Goal: Communication & Community: Ask a question

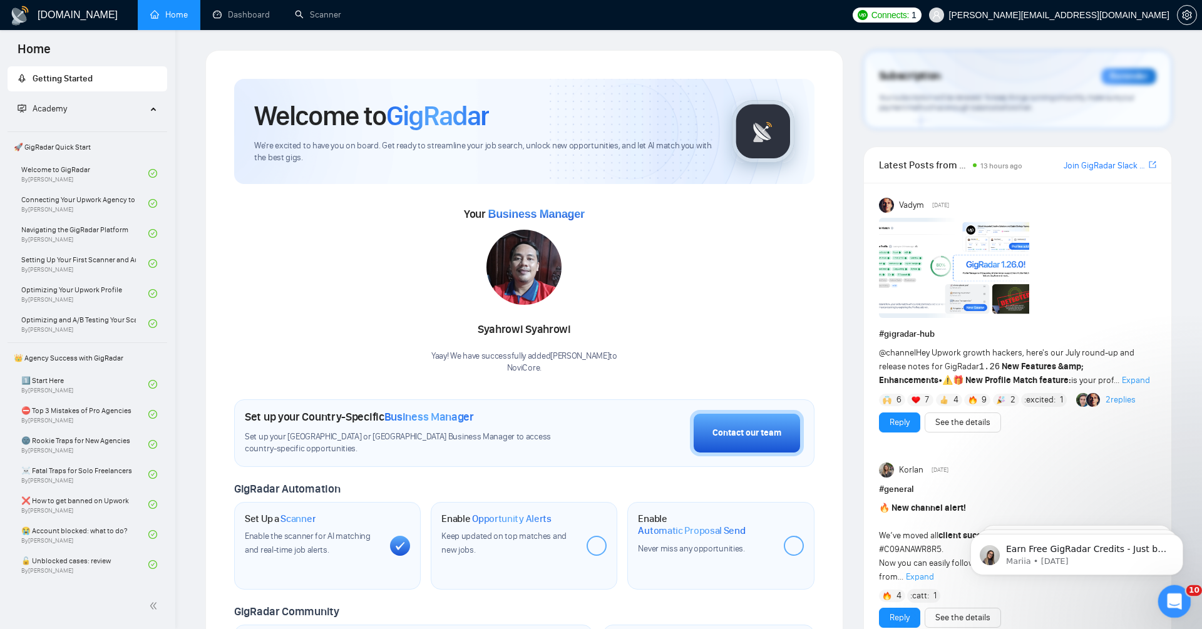
click at [1166, 593] on div "Open Intercom Messenger" at bounding box center [1172, 599] width 41 height 41
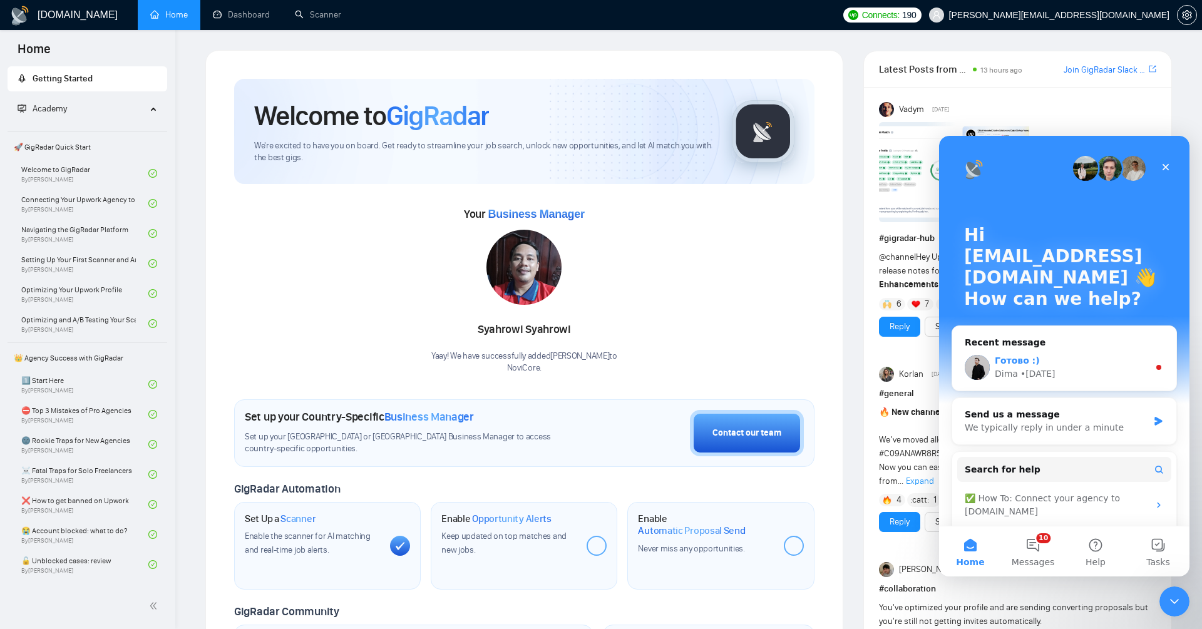
click at [1097, 370] on div "Dima • 1d ago" at bounding box center [1071, 373] width 154 height 13
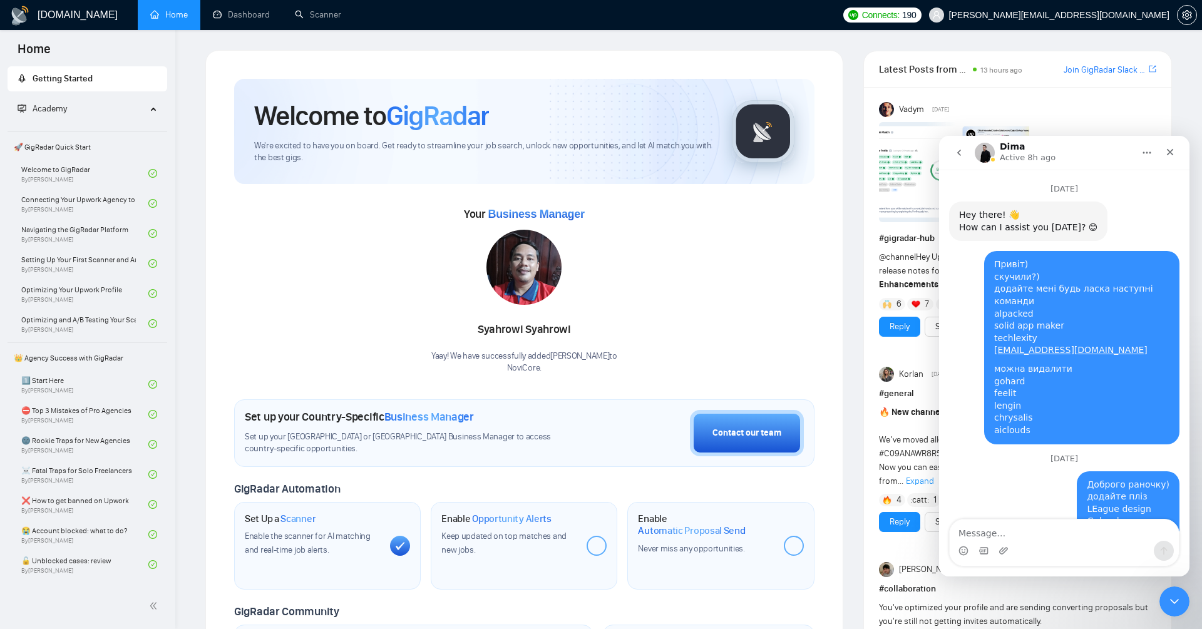
scroll to position [31, 0]
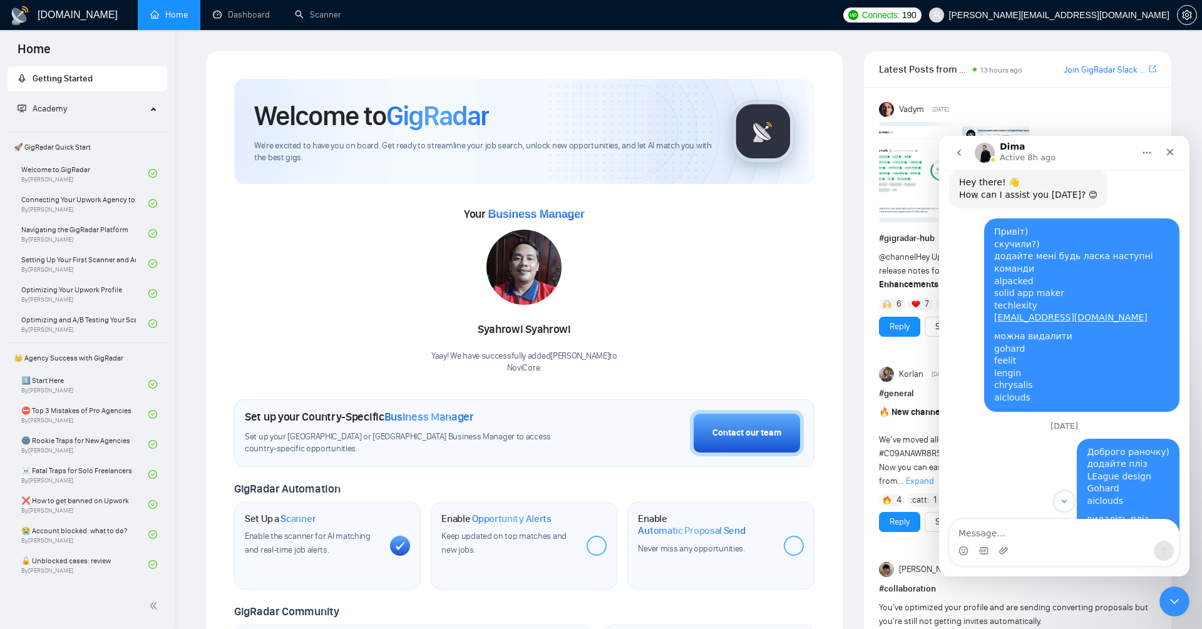
click at [1028, 529] on textarea "Message…" at bounding box center [1063, 529] width 229 height 21
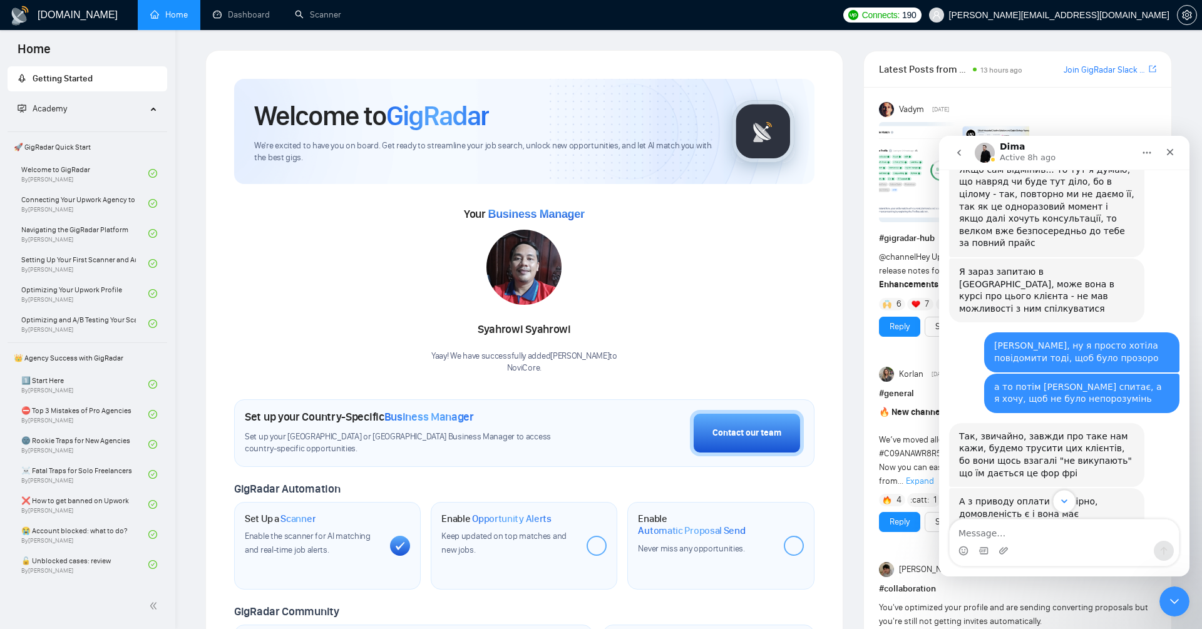
click at [1063, 506] on icon "Scroll to bottom" at bounding box center [1063, 501] width 11 height 11
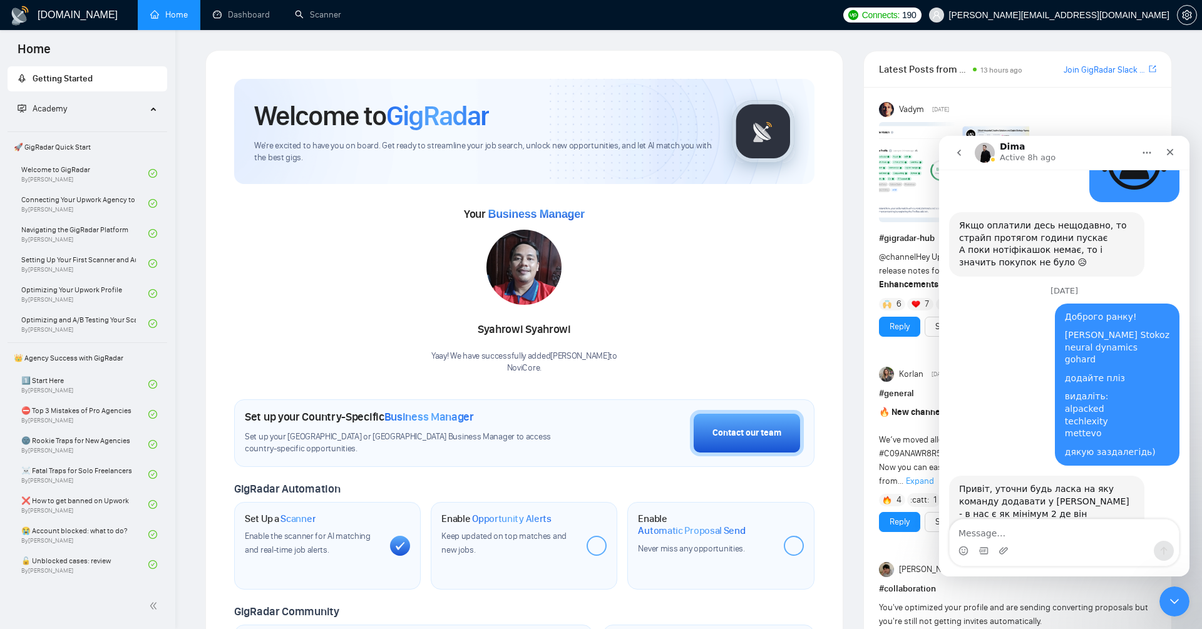
scroll to position [12886, 0]
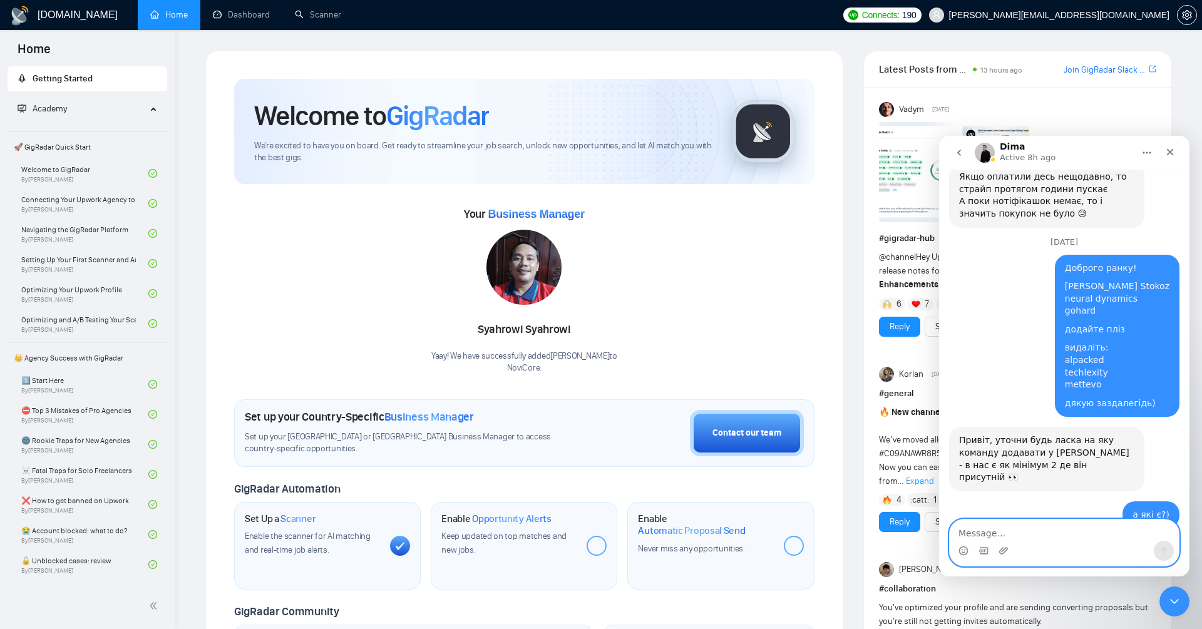
click at [1050, 534] on textarea "Message…" at bounding box center [1063, 529] width 229 height 21
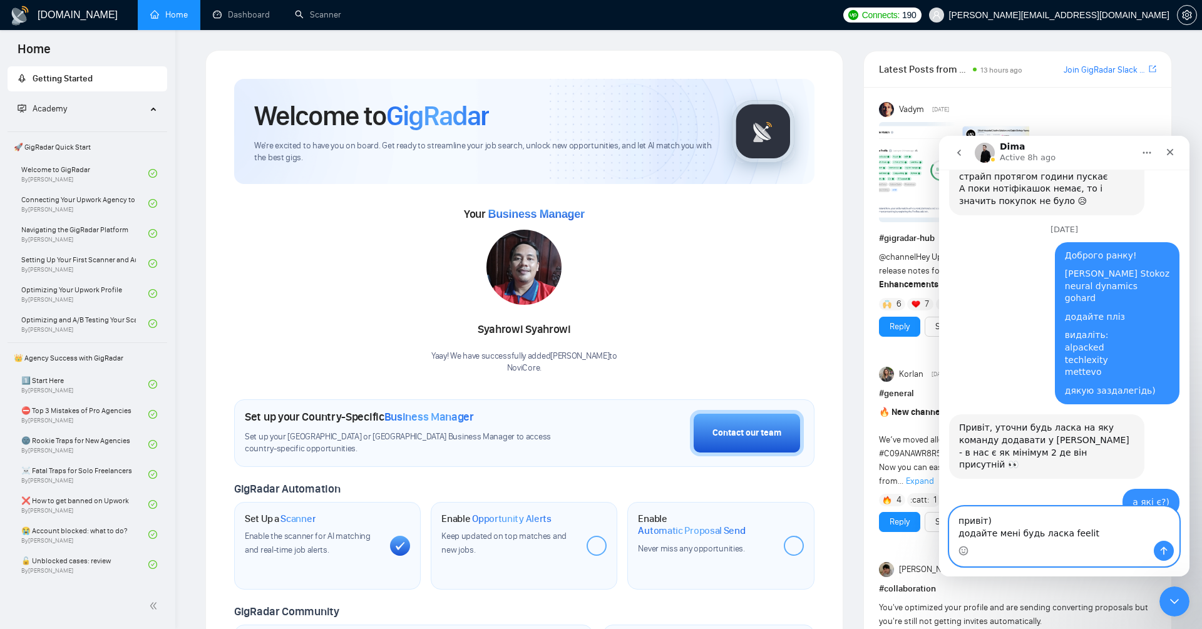
scroll to position [12911, 0]
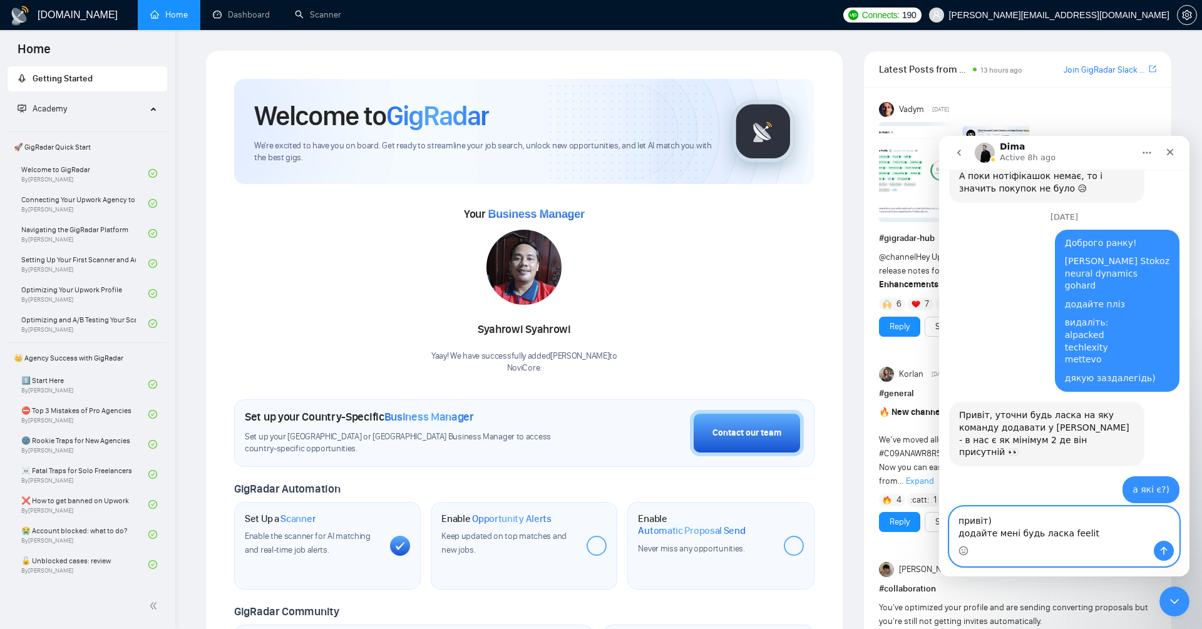
type textarea "привіт) додайте мені будь ласка feelit"
click at [1167, 603] on icon "Close Intercom Messenger" at bounding box center [1172, 599] width 15 height 15
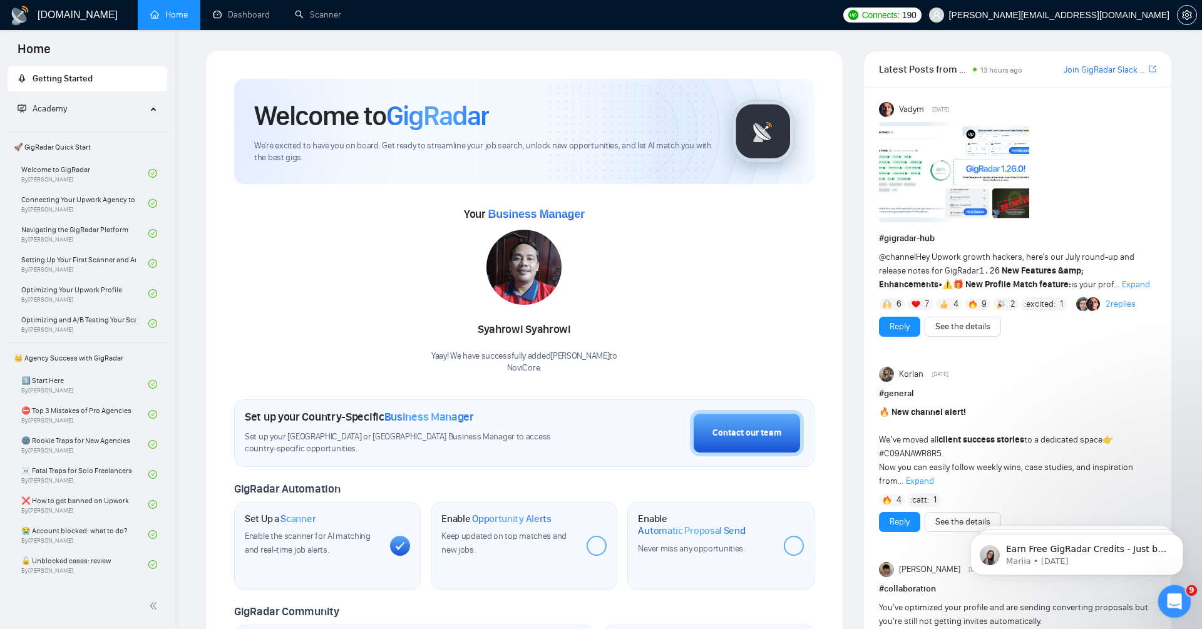
click at [1170, 598] on icon "Open Intercom Messenger" at bounding box center [1172, 600] width 21 height 21
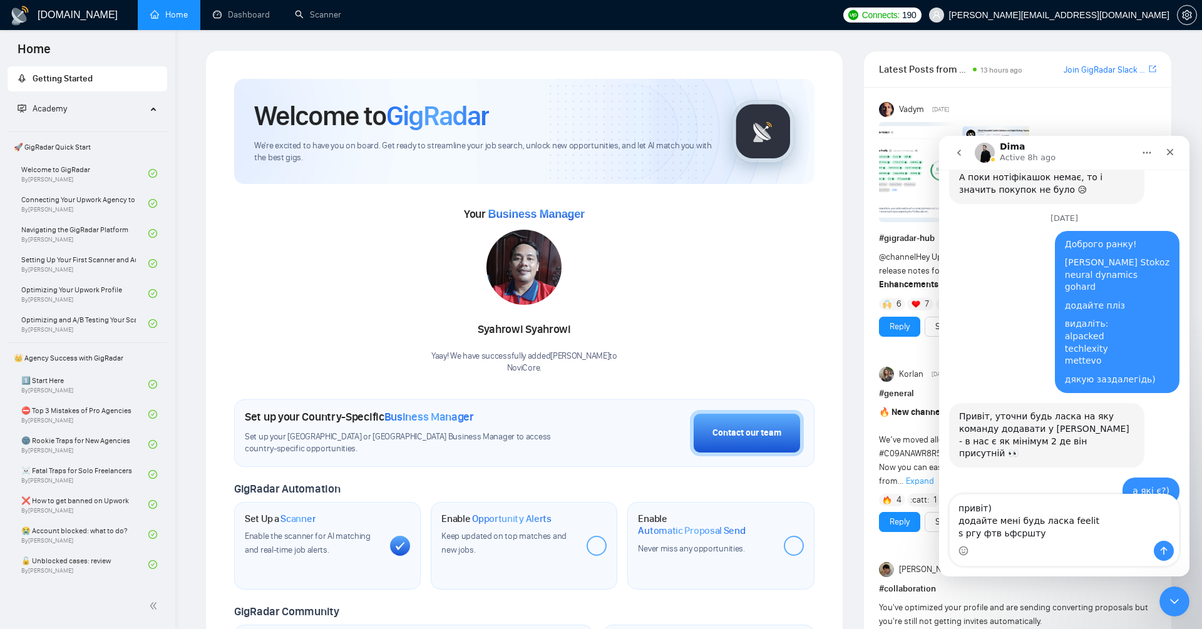
drag, startPoint x: 1073, startPoint y: 538, endPoint x: 908, endPoint y: 536, distance: 165.2
click html "Dima Active 8h ago July 21 Hey there! 👋 How can I assist you today? 😊 AI Assist…"
click at [1099, 520] on textarea "привіт) додайте мені будь ласка feelit hue and machine" at bounding box center [1063, 517] width 229 height 46
type textarea "привіт) додайте мені будь ласка feelit та hue and machine"
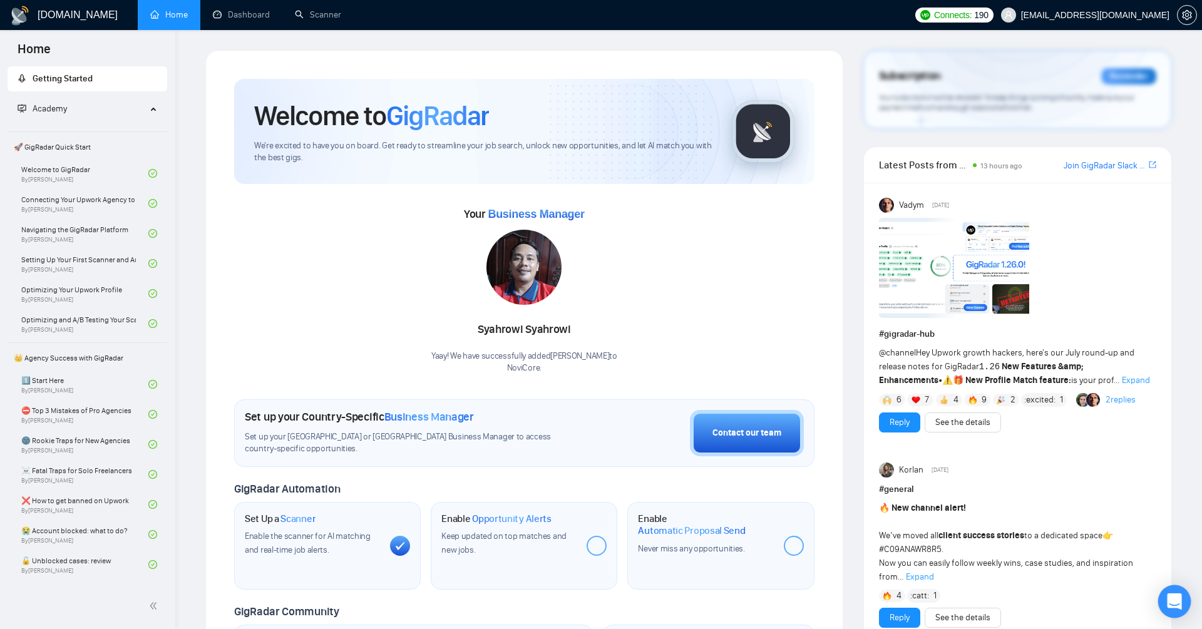
click at [1179, 601] on icon "Open Intercom Messenger" at bounding box center [1174, 601] width 14 height 16
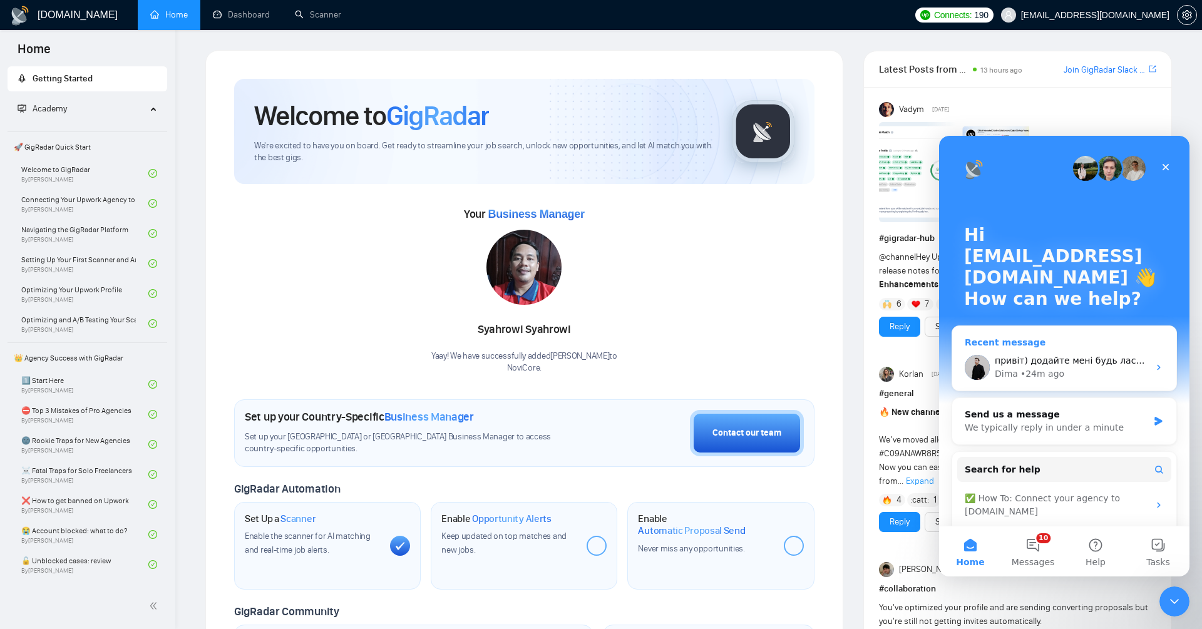
click at [1105, 355] on span "привіт) додайте мені будь ласка feelit та hue and machine" at bounding box center [1128, 360] width 269 height 10
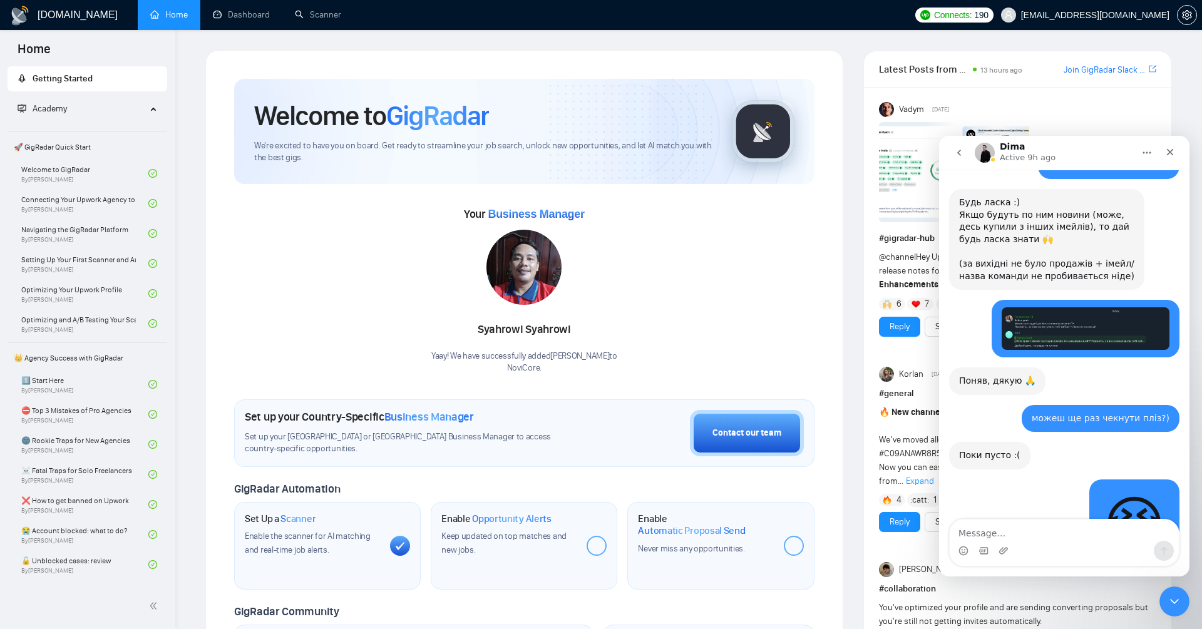
scroll to position [12811, 0]
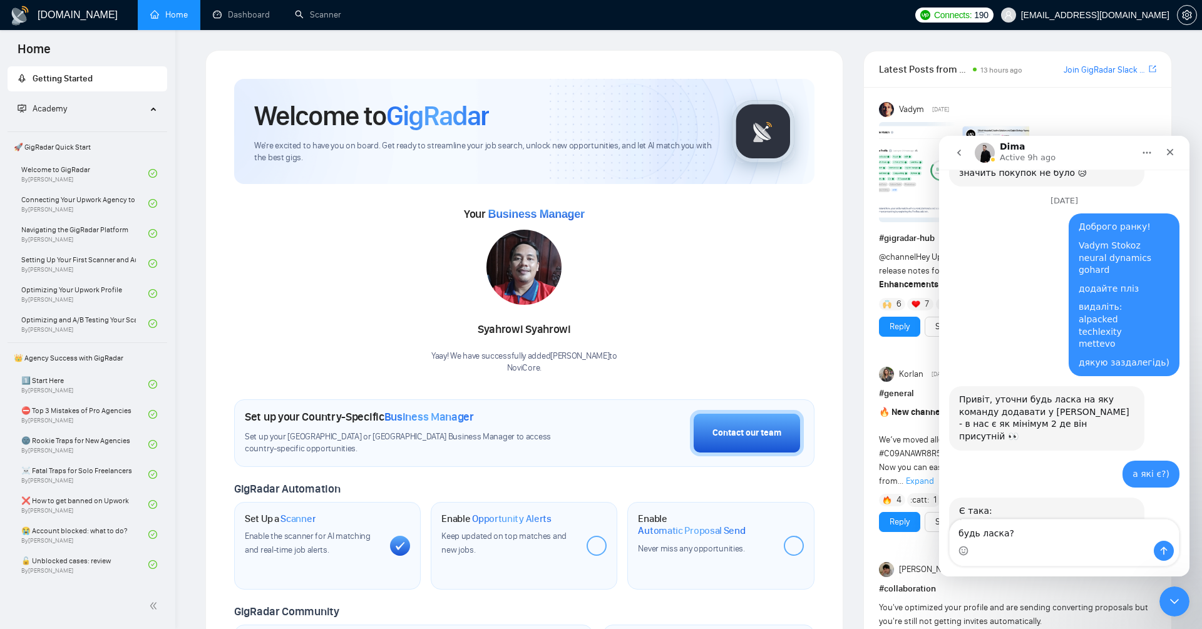
type textarea "будь ласка?)"
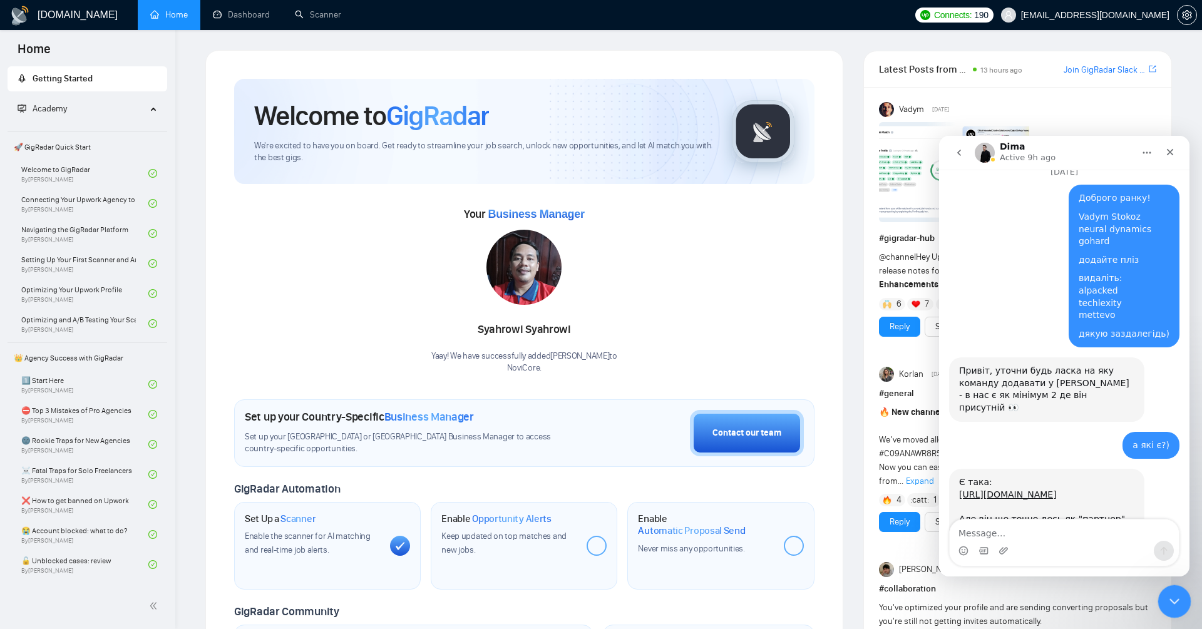
click at [1177, 611] on div "Close Intercom Messenger" at bounding box center [1172, 600] width 30 height 30
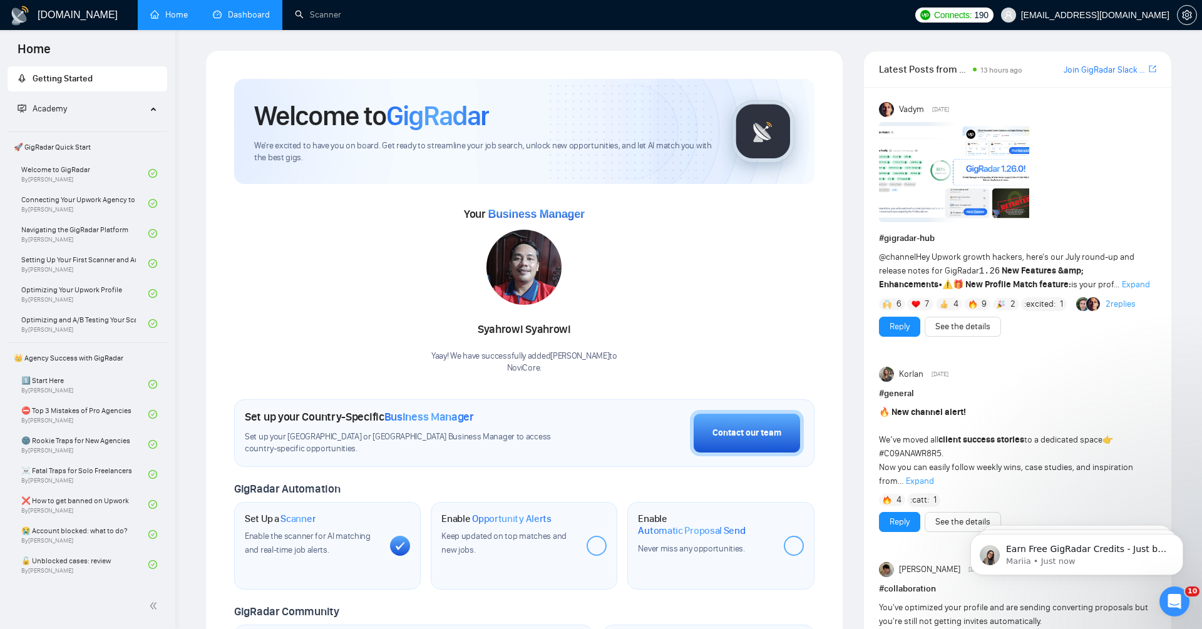
click at [228, 15] on link "Dashboard" at bounding box center [241, 14] width 57 height 11
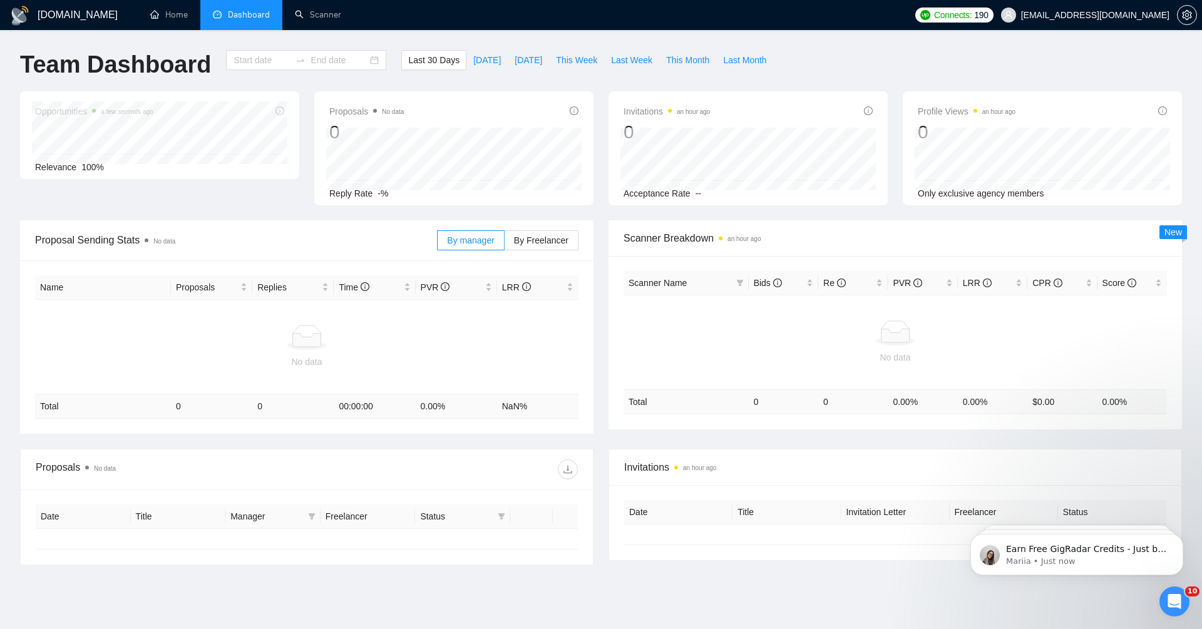
type input "[DATE]"
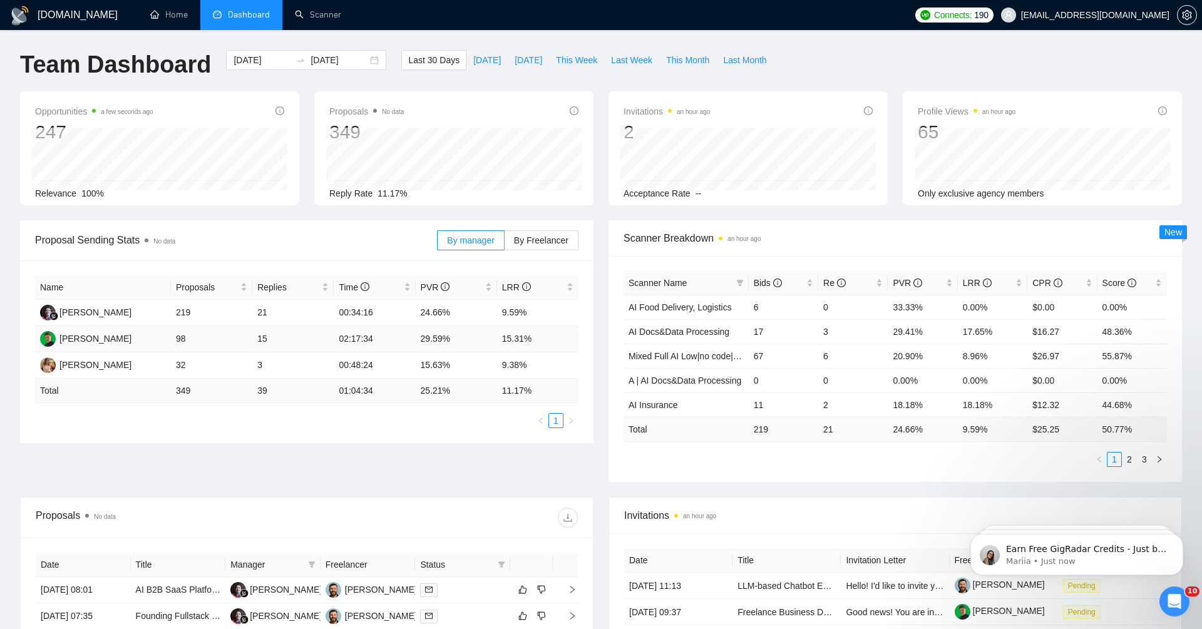
scroll to position [12878, 0]
click at [554, 242] on span "By Freelancer" at bounding box center [541, 240] width 54 height 10
click at [504, 243] on input "By Freelancer" at bounding box center [504, 243] width 0 height 0
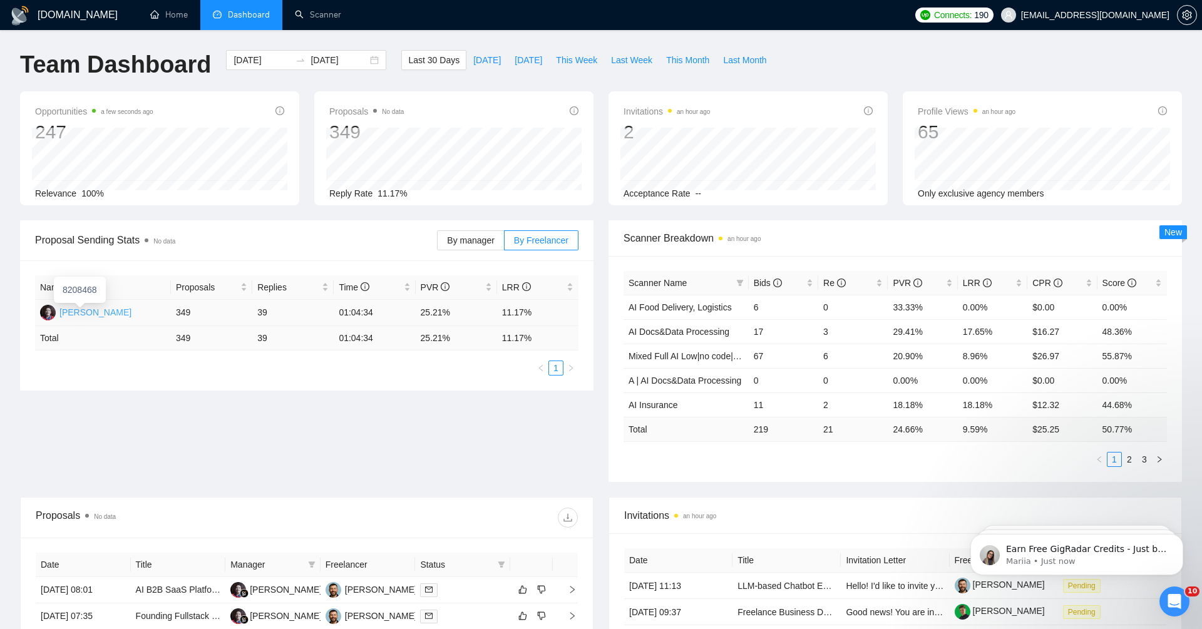
click at [102, 312] on div "[PERSON_NAME]" at bounding box center [95, 312] width 72 height 14
